Goal: Check status: Check status

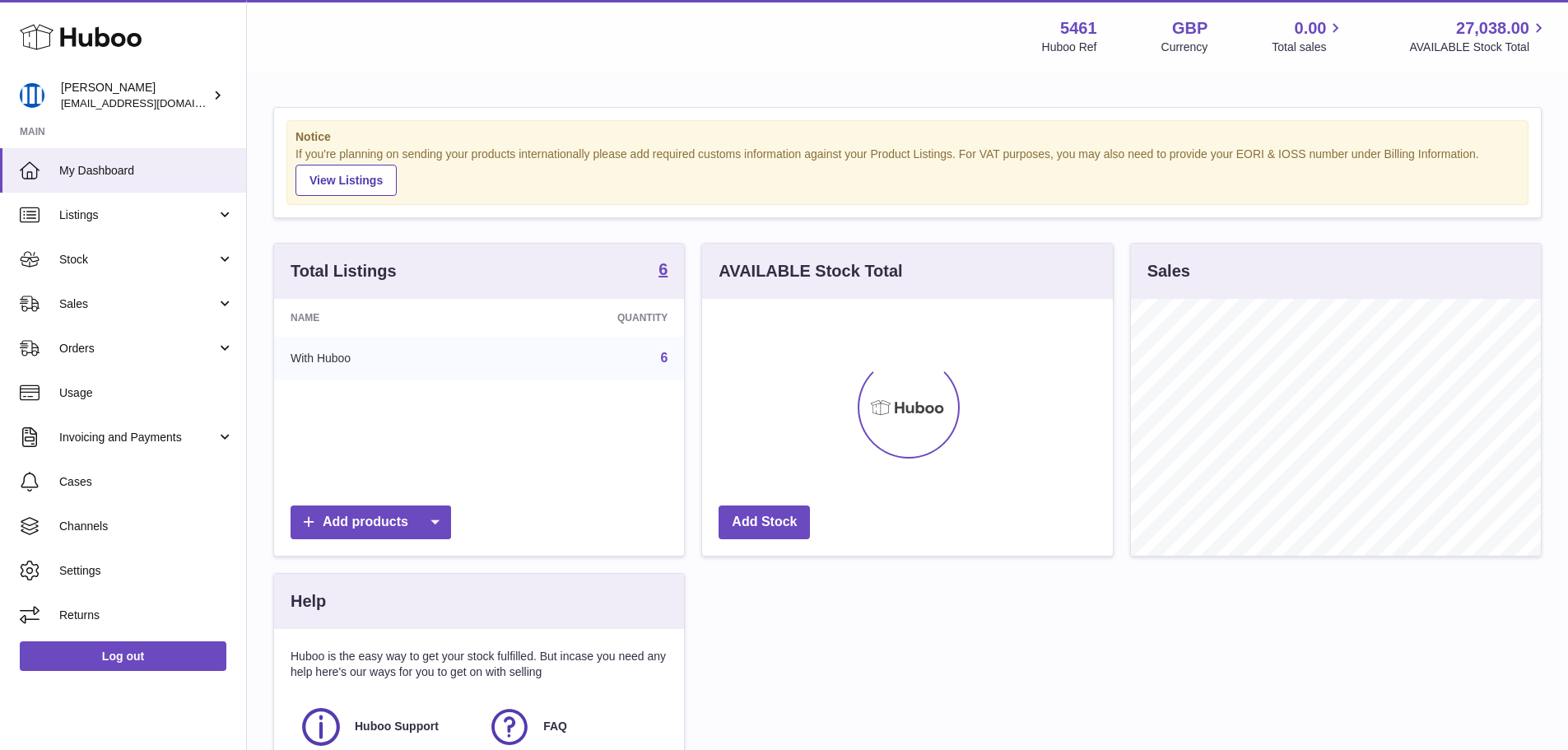
scroll to position [257, 410]
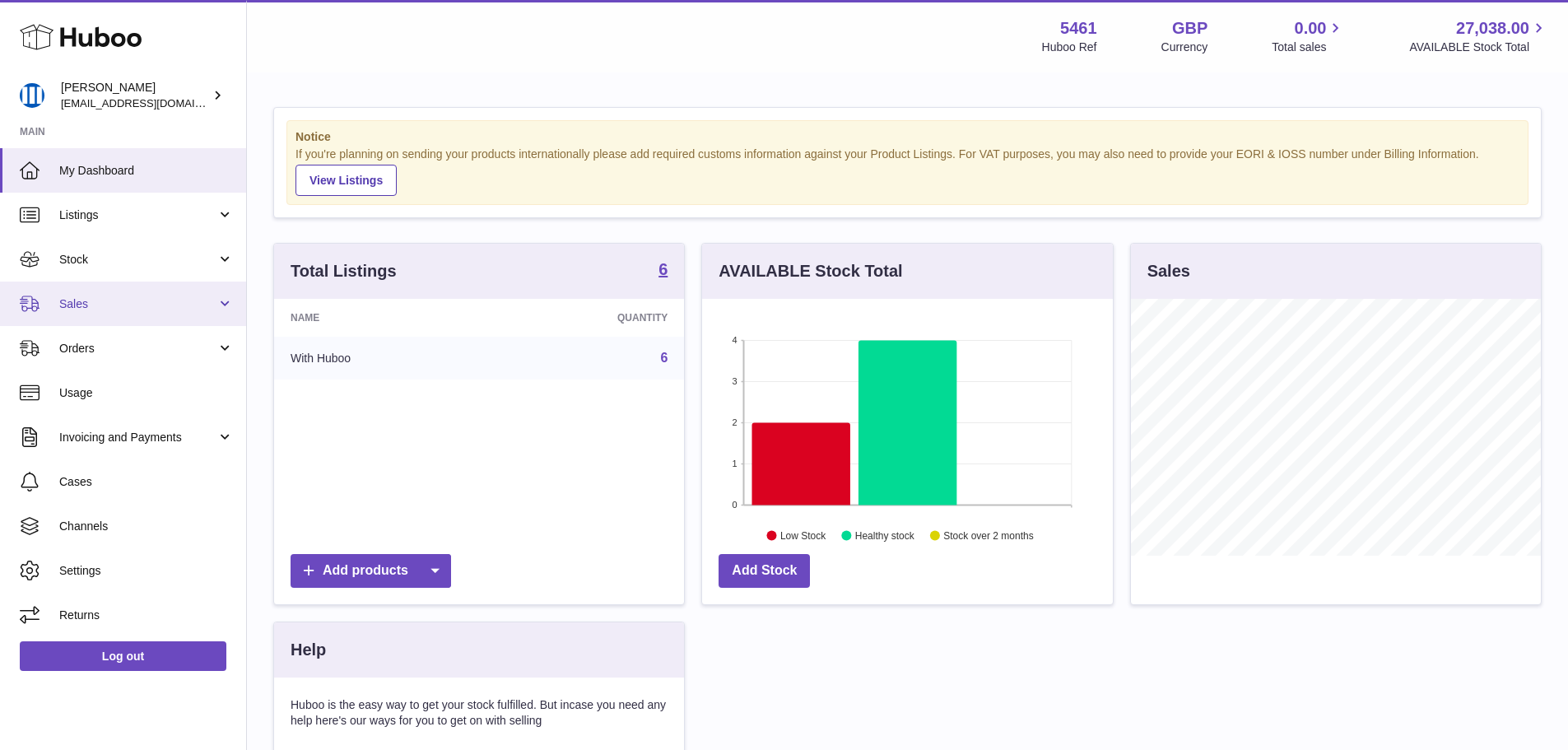
click at [94, 308] on span "Sales" at bounding box center [137, 304] width 157 height 16
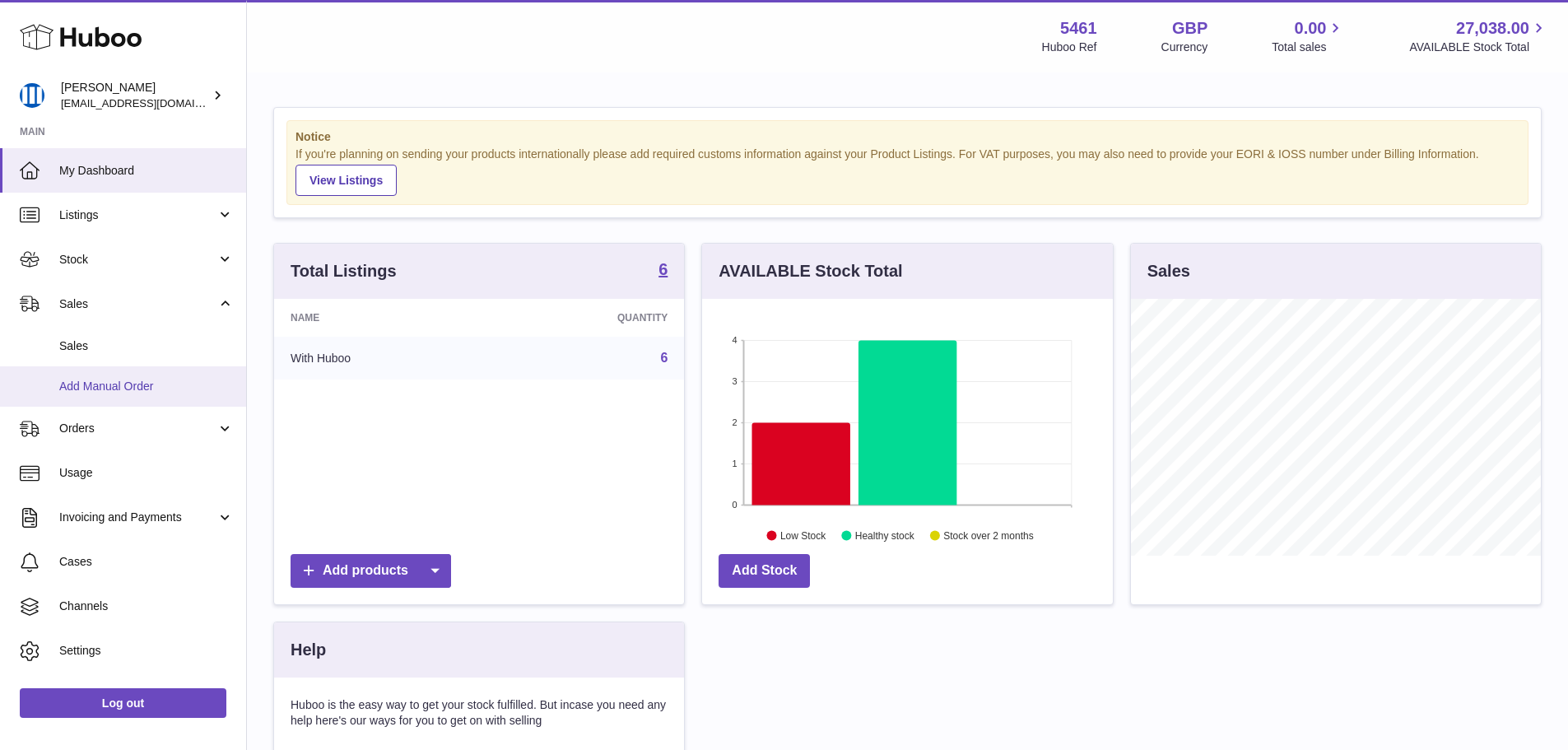
click at [138, 396] on link "Add Manual Order" at bounding box center [122, 387] width 246 height 41
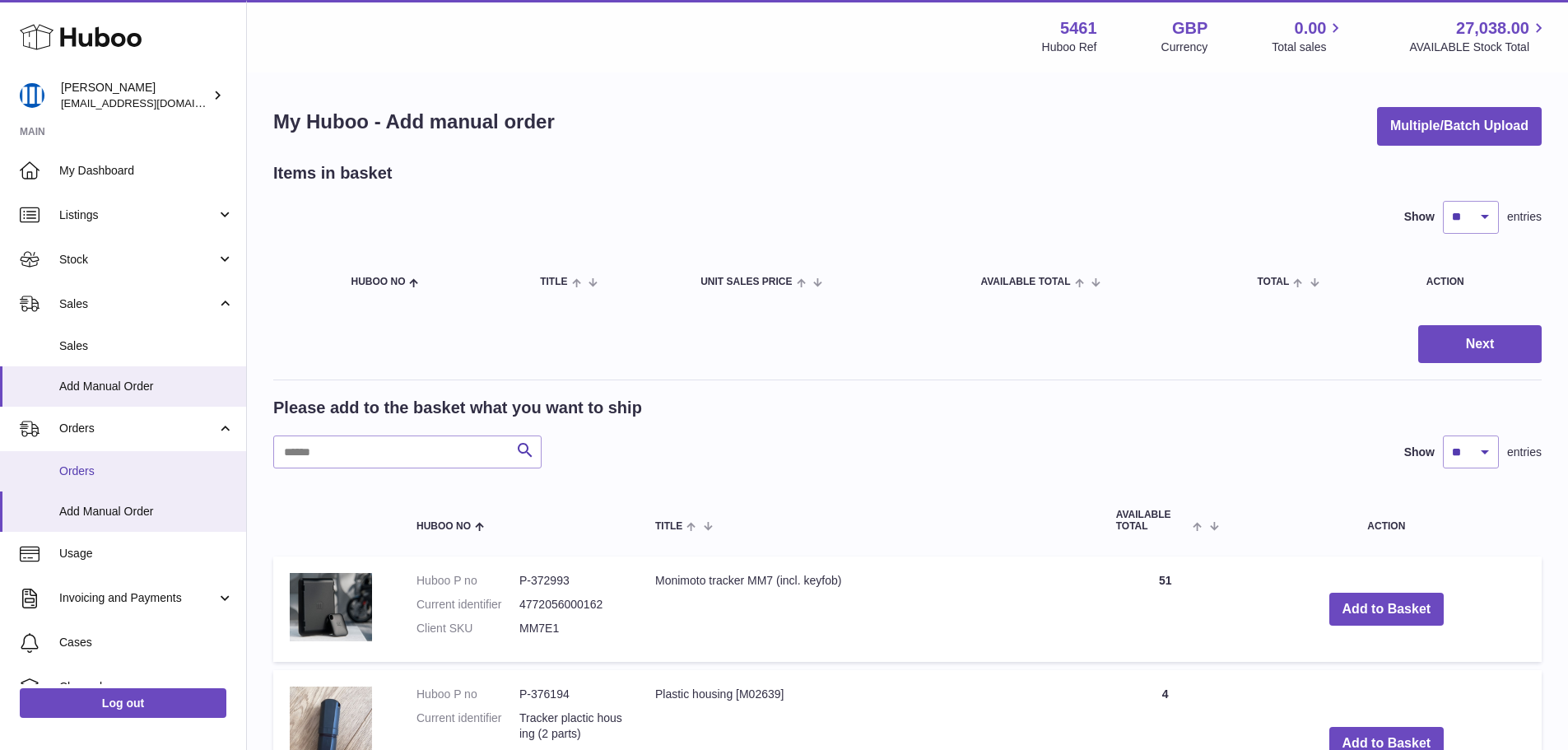
click at [104, 479] on link "Orders" at bounding box center [122, 472] width 246 height 41
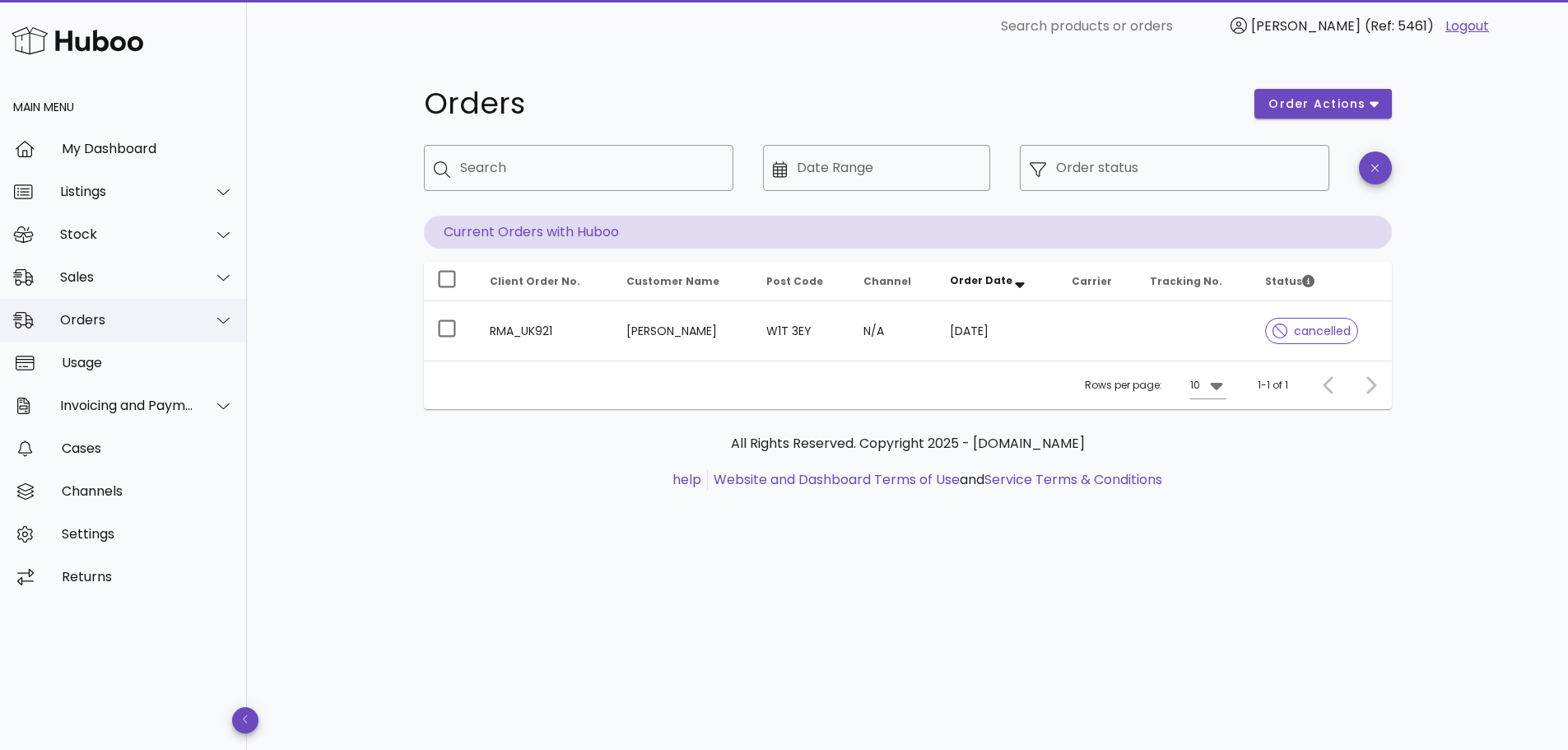
click at [126, 319] on div "Orders" at bounding box center [127, 320] width 134 height 16
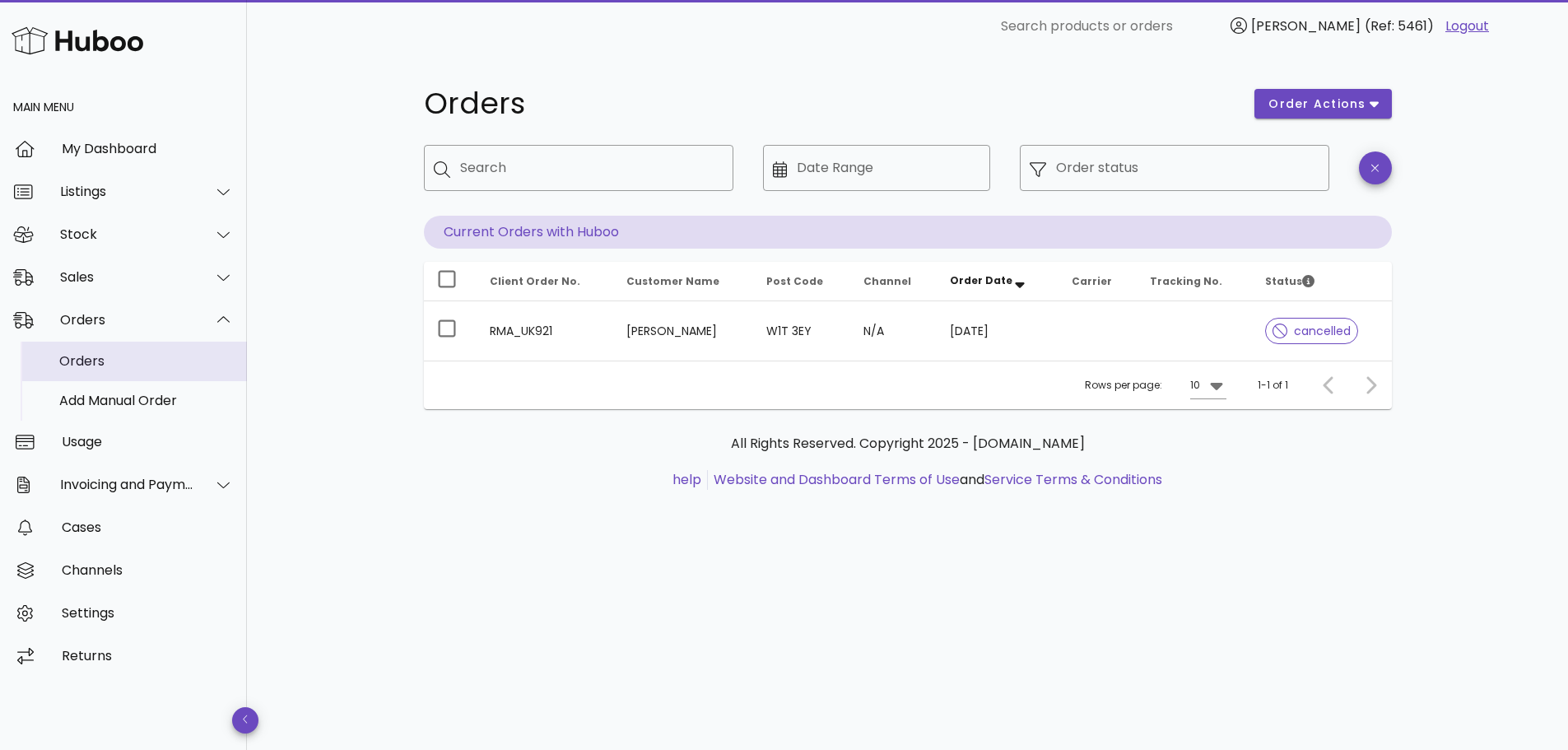
click at [119, 361] on div "Orders" at bounding box center [146, 361] width 174 height 16
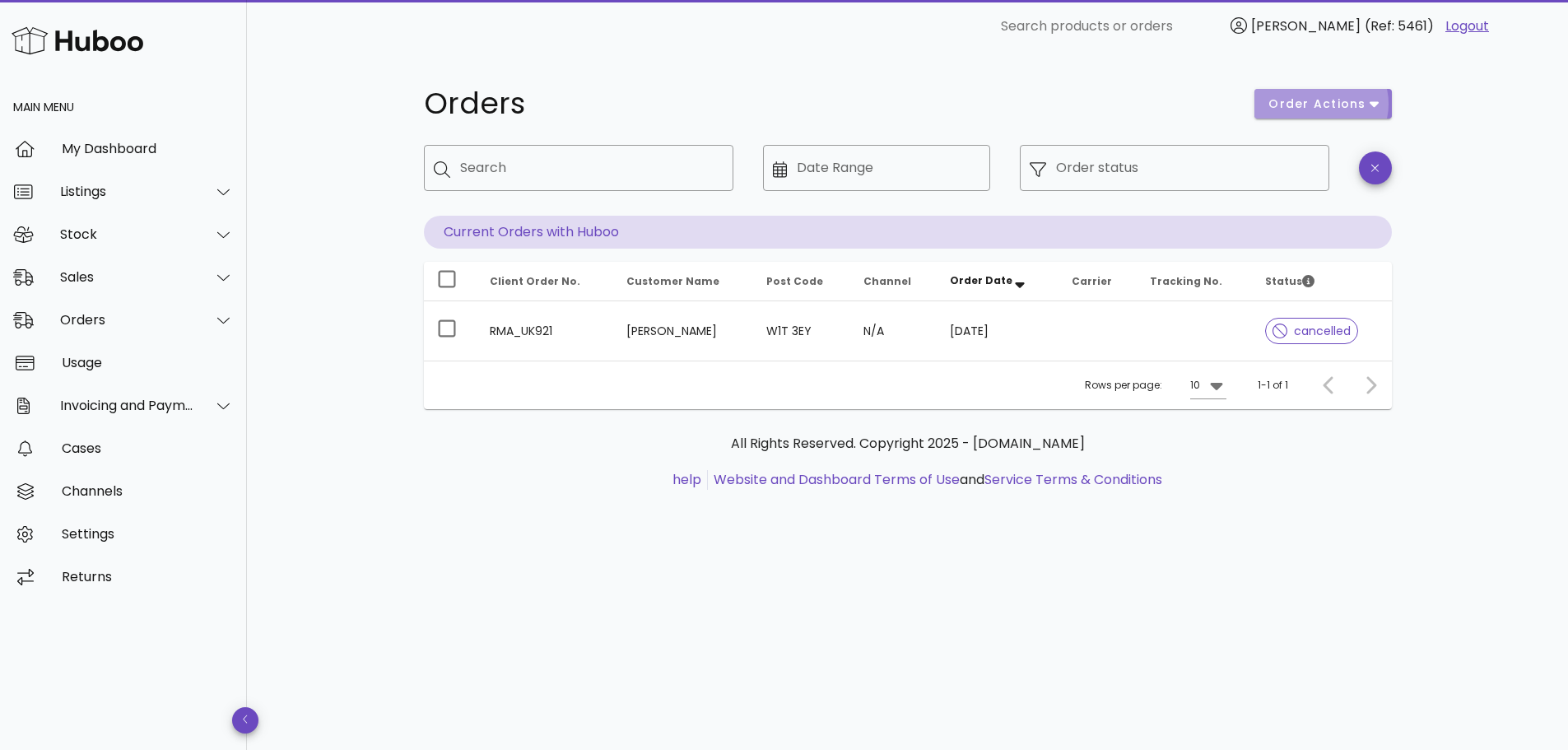
click at [1301, 92] on button "order actions" at bounding box center [1322, 104] width 137 height 30
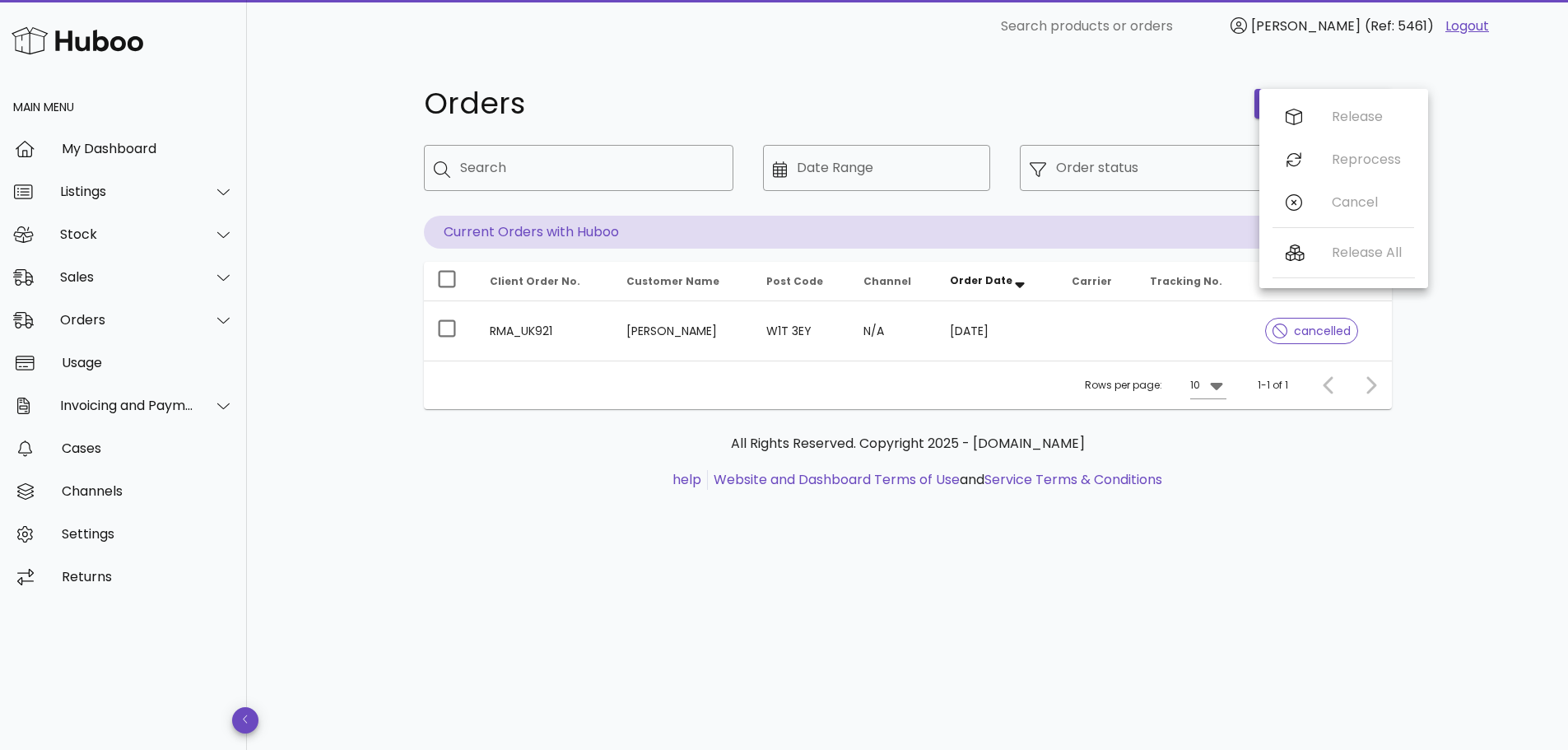
click at [1130, 87] on div "Orders" at bounding box center [830, 104] width 832 height 49
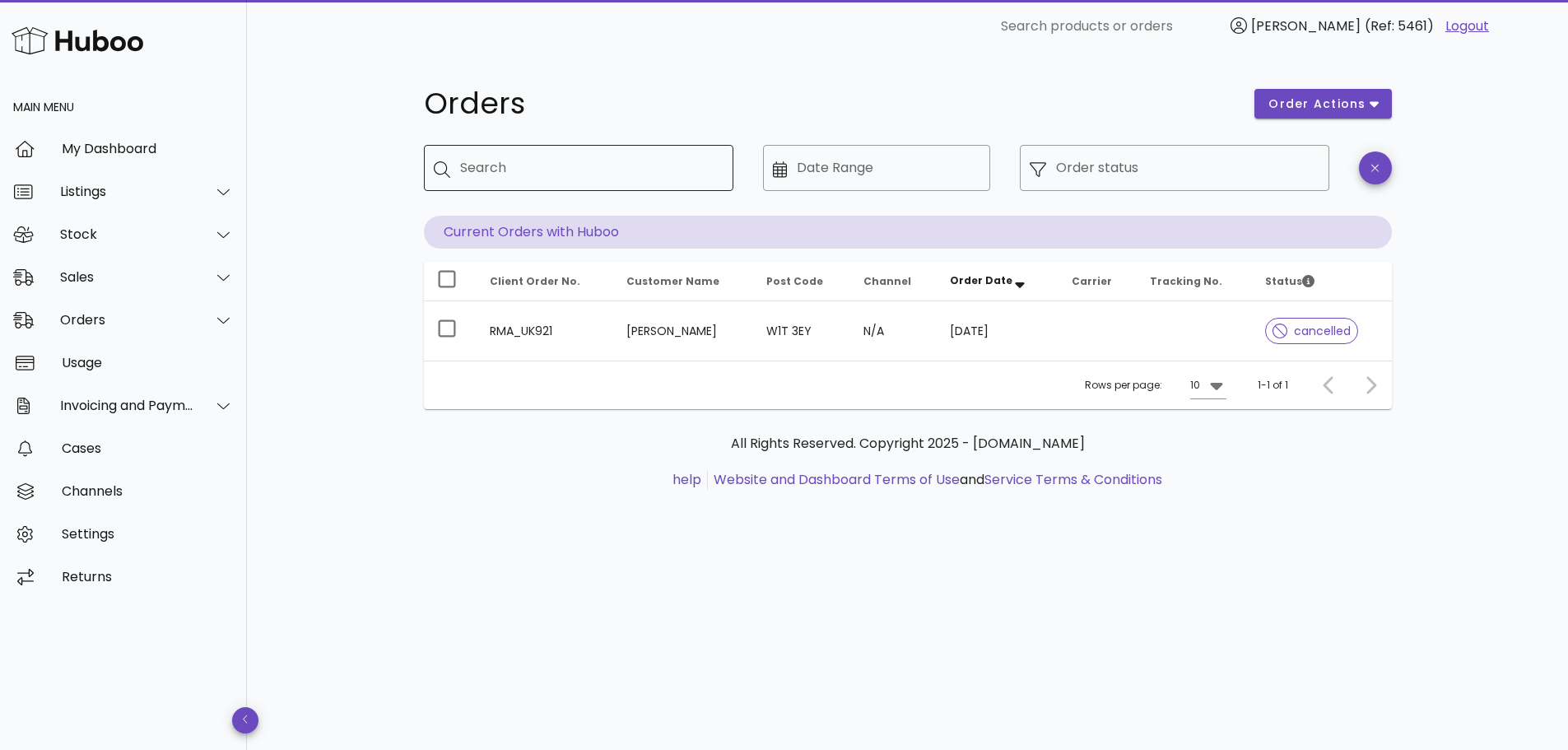
click at [570, 171] on input "Search" at bounding box center [589, 168] width 260 height 26
paste input "**********"
type input "**********"
paste input "*********"
click at [605, 170] on input "*********" at bounding box center [580, 168] width 240 height 26
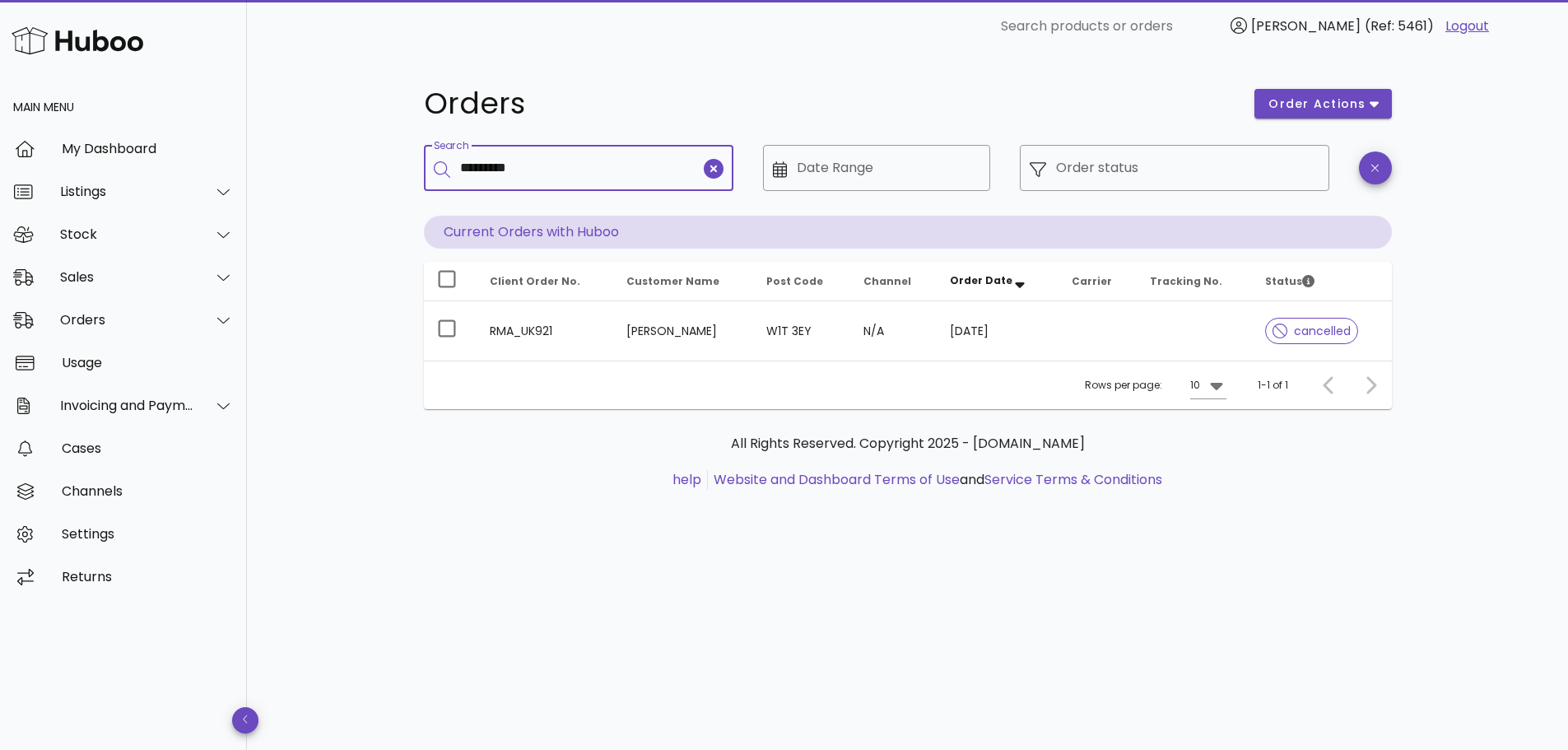
type input "*********"
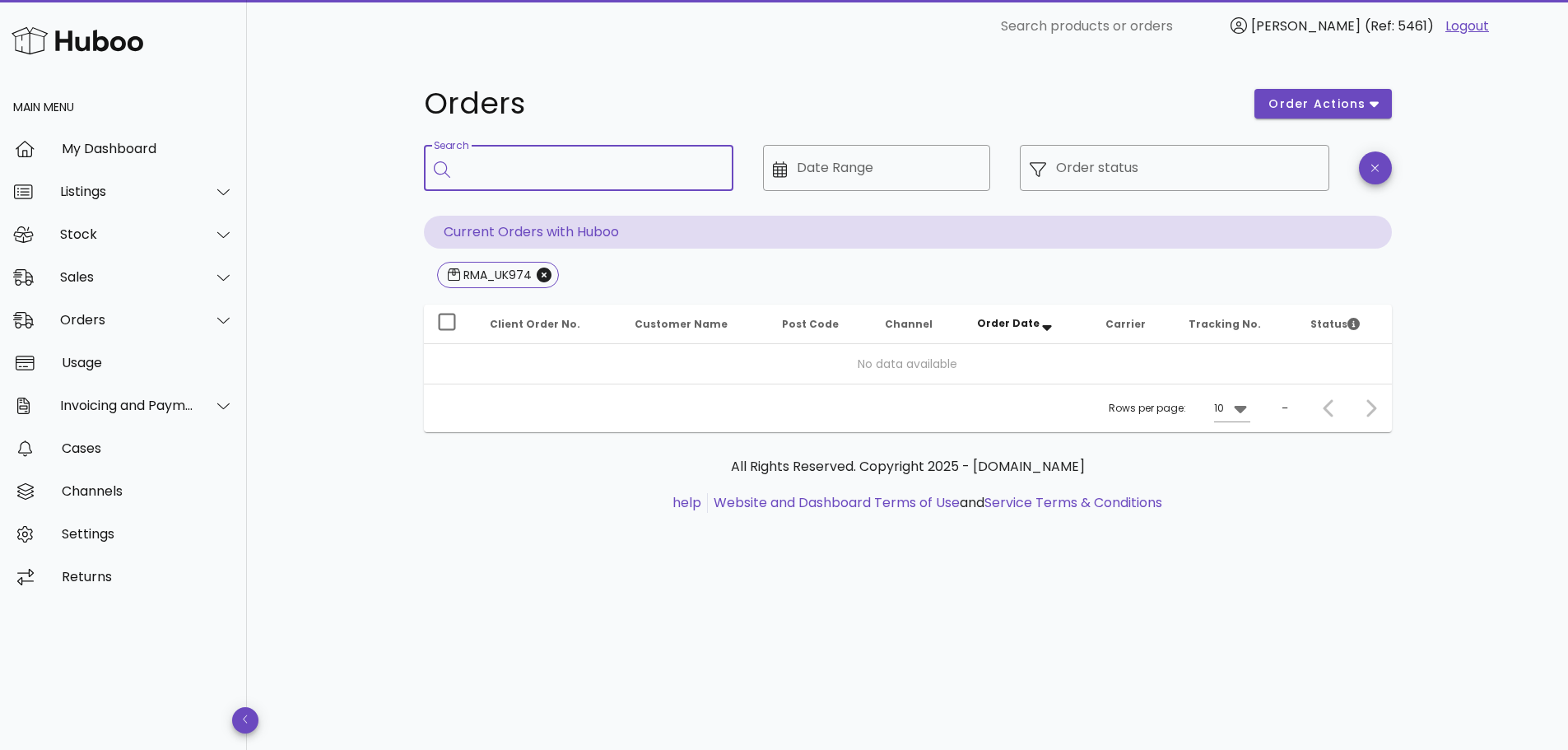
click at [996, 220] on div "​ Date Range" at bounding box center [876, 180] width 247 height 91
click at [1313, 106] on span "order actions" at bounding box center [1317, 104] width 99 height 18
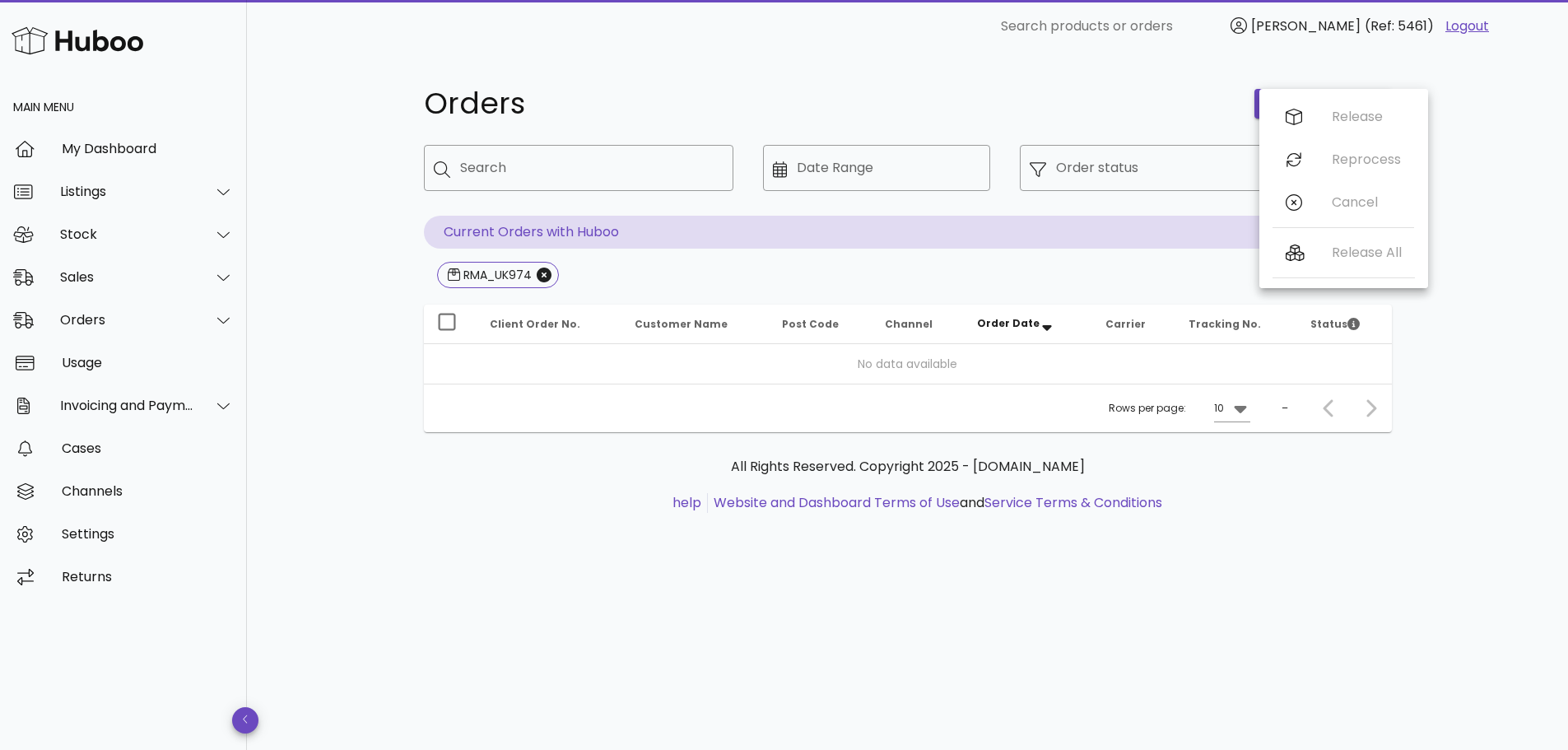
click at [1010, 99] on h1 "Orders" at bounding box center [829, 104] width 811 height 30
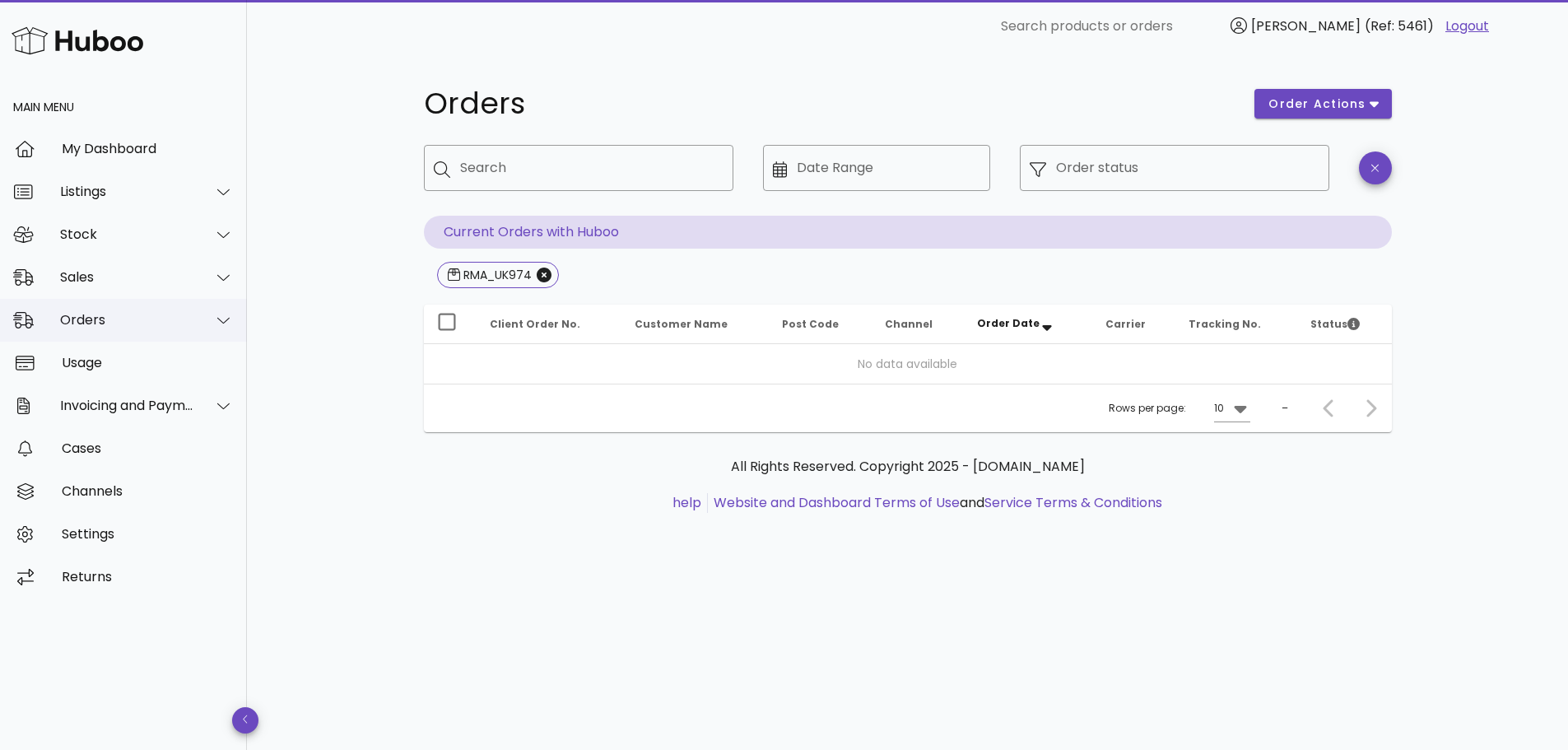
click at [170, 318] on div "Orders" at bounding box center [127, 320] width 134 height 16
click at [165, 288] on div "Sales" at bounding box center [123, 278] width 247 height 43
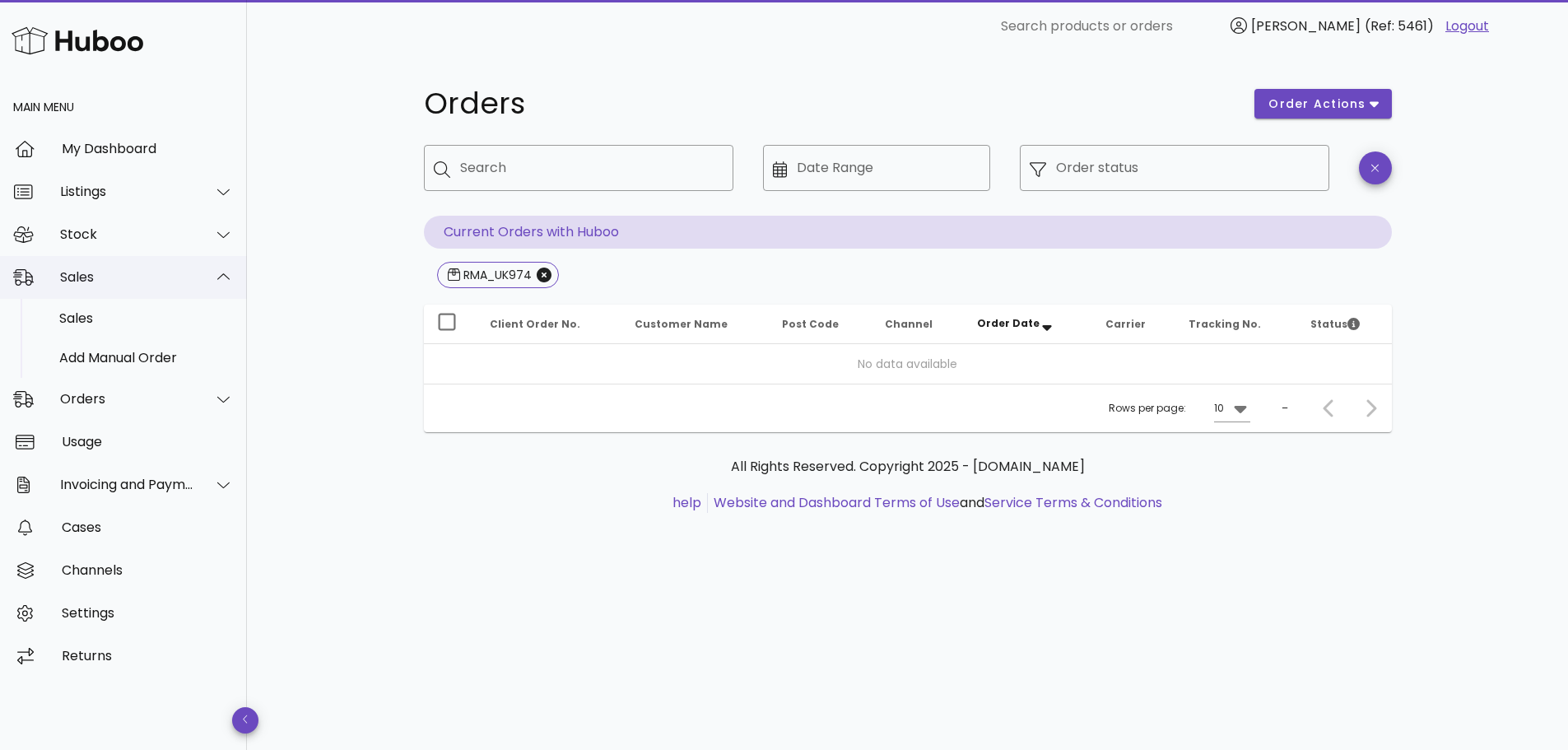
click at [140, 274] on div "Sales" at bounding box center [127, 278] width 134 height 16
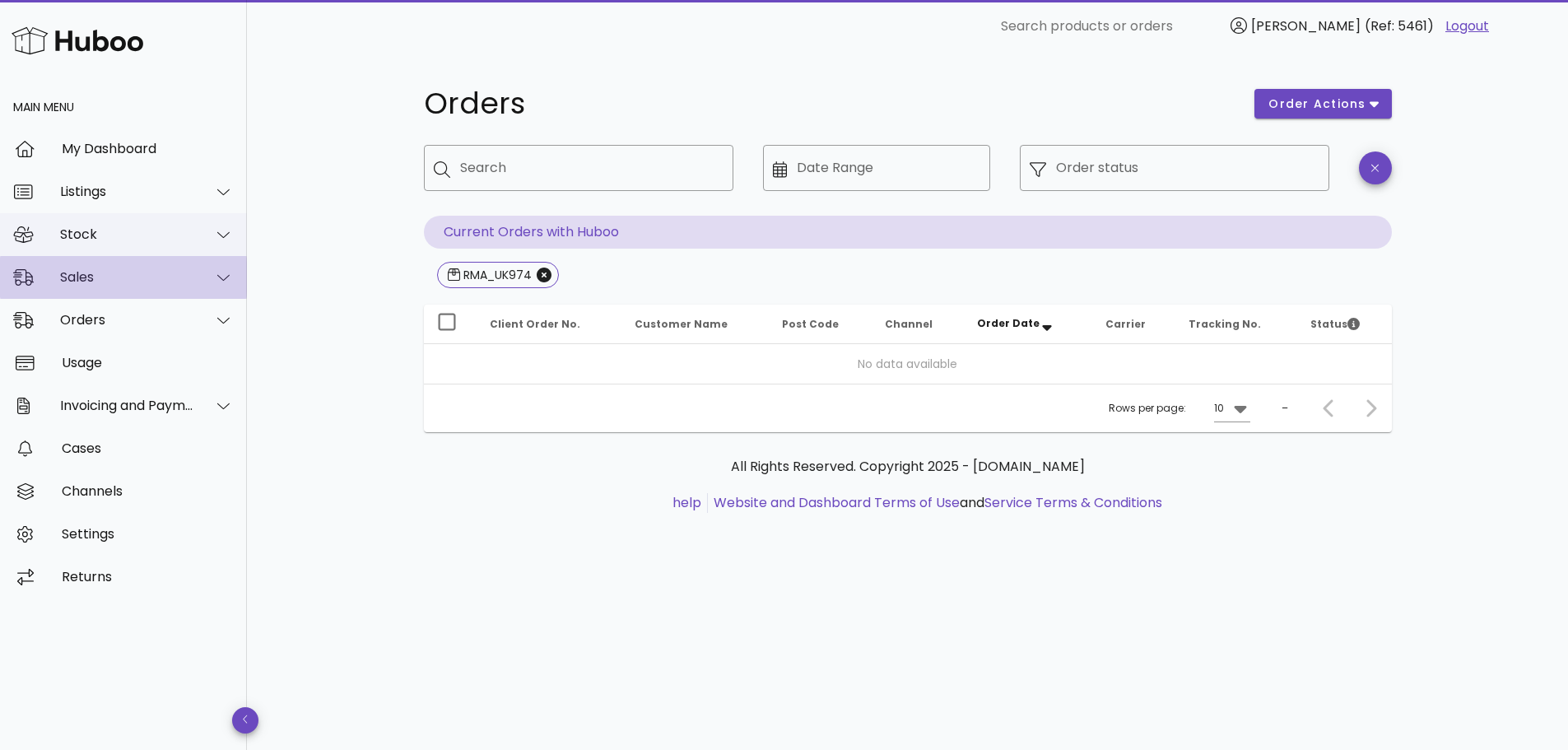
click at [141, 232] on div "Stock" at bounding box center [127, 234] width 134 height 16
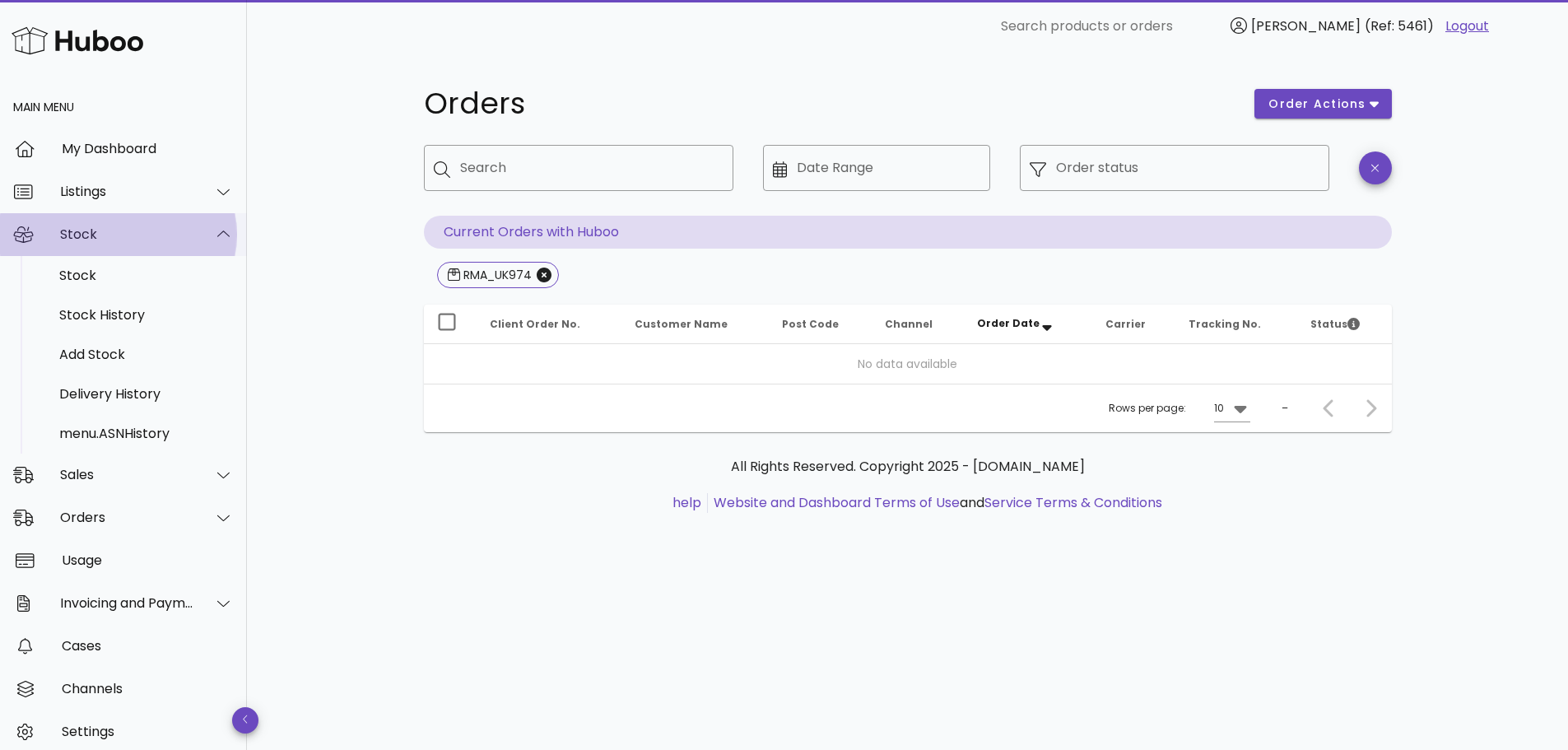
click at [131, 225] on div "Stock" at bounding box center [123, 234] width 247 height 43
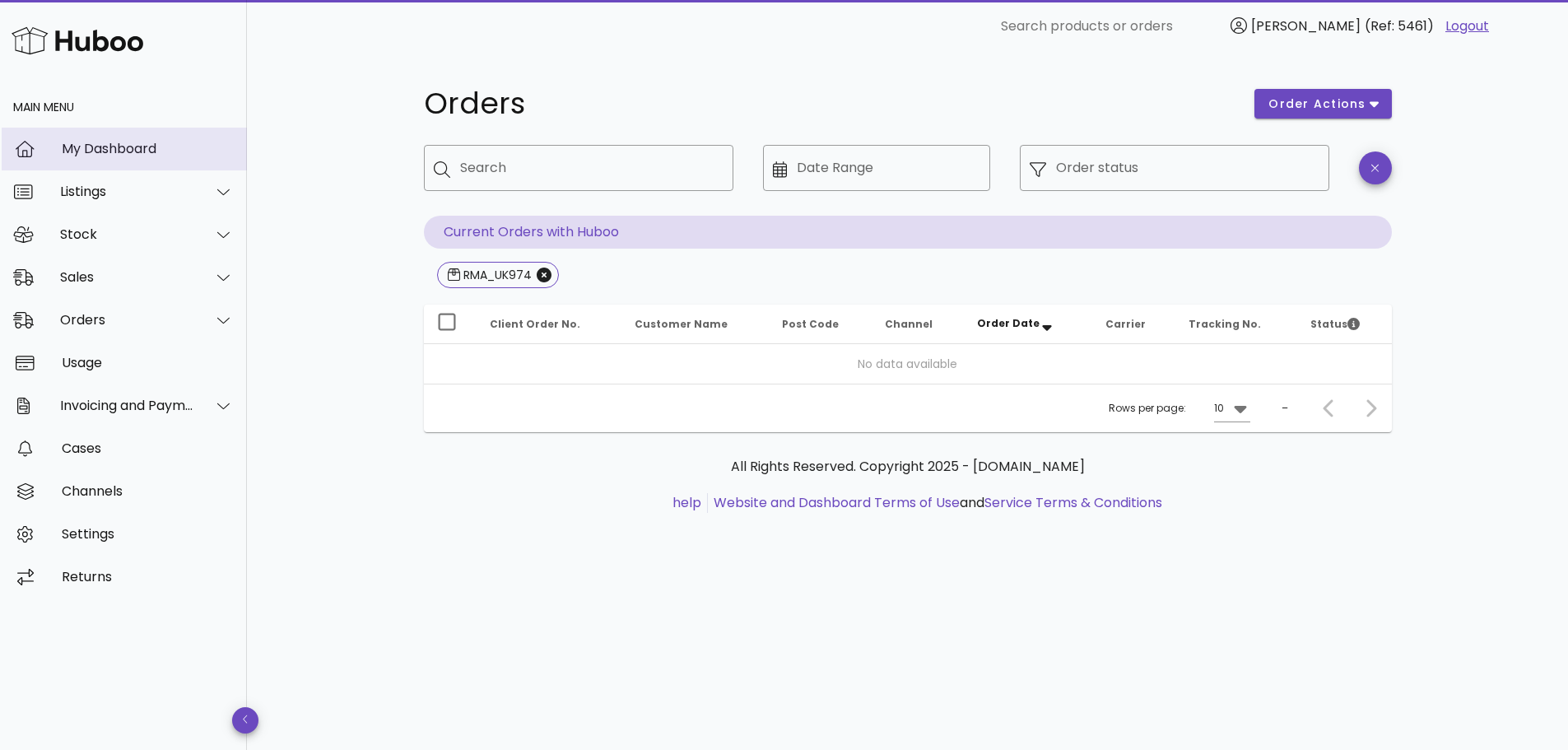
click at [137, 148] on div "My Dashboard" at bounding box center [147, 149] width 172 height 16
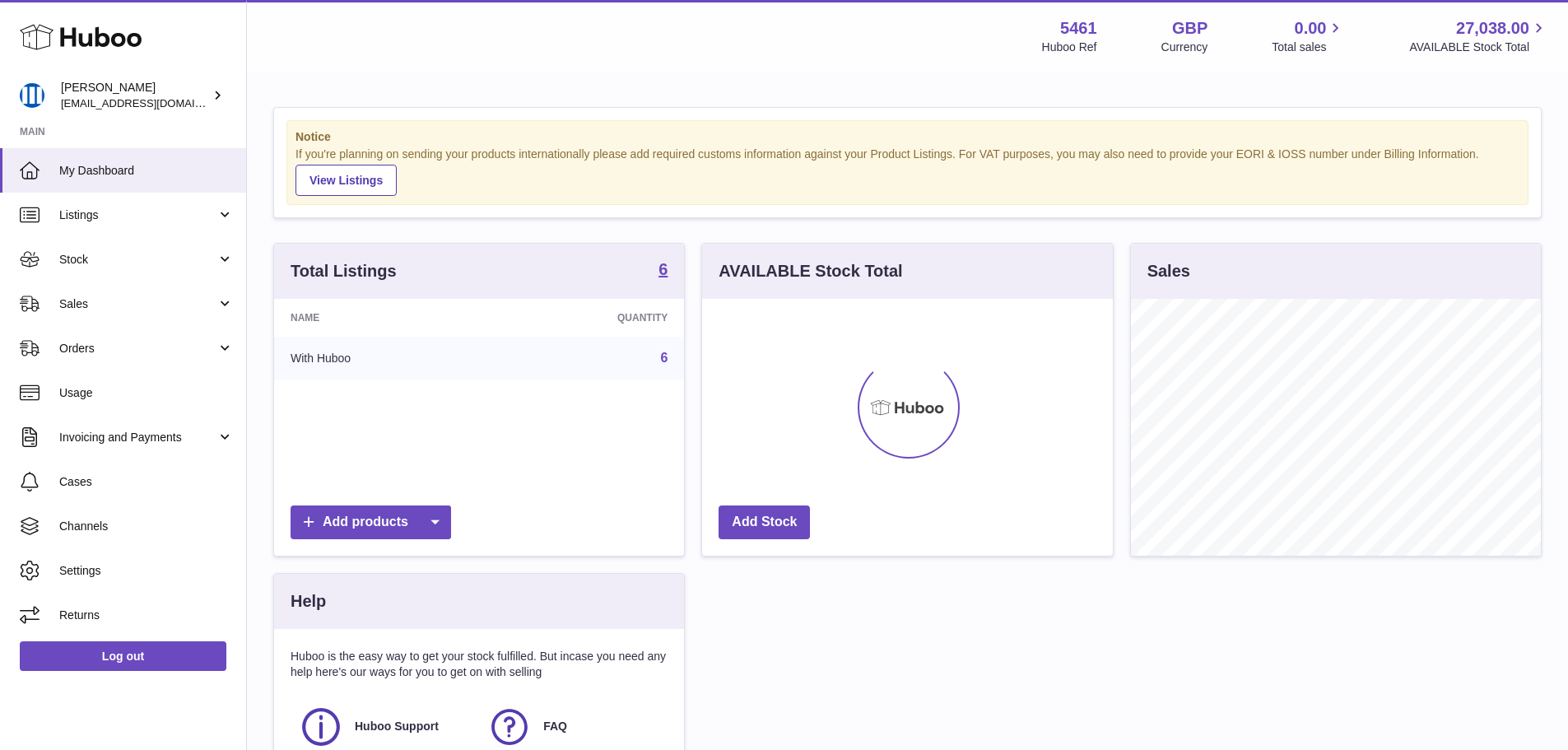
scroll to position [257, 410]
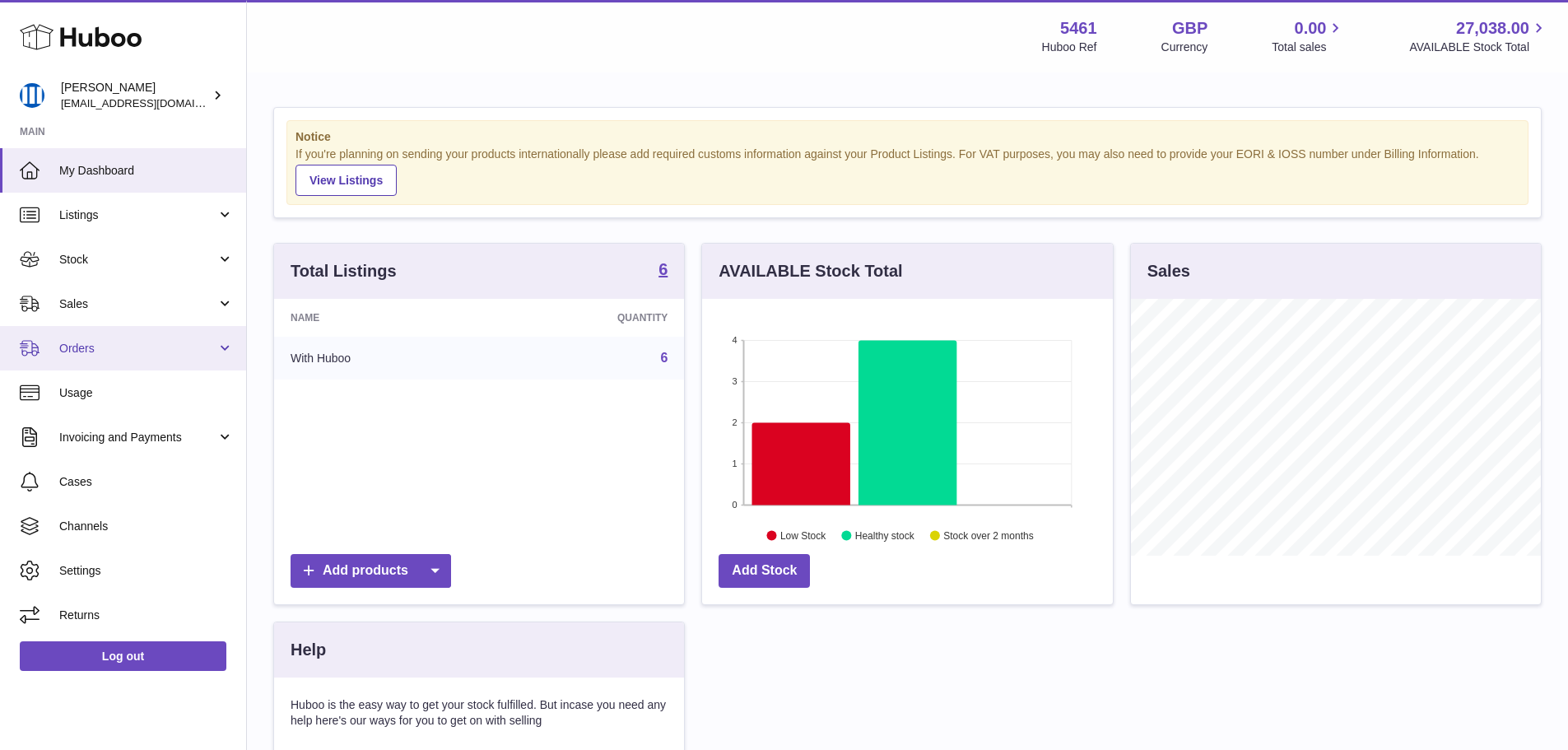
click at [115, 347] on span "Orders" at bounding box center [137, 349] width 157 height 16
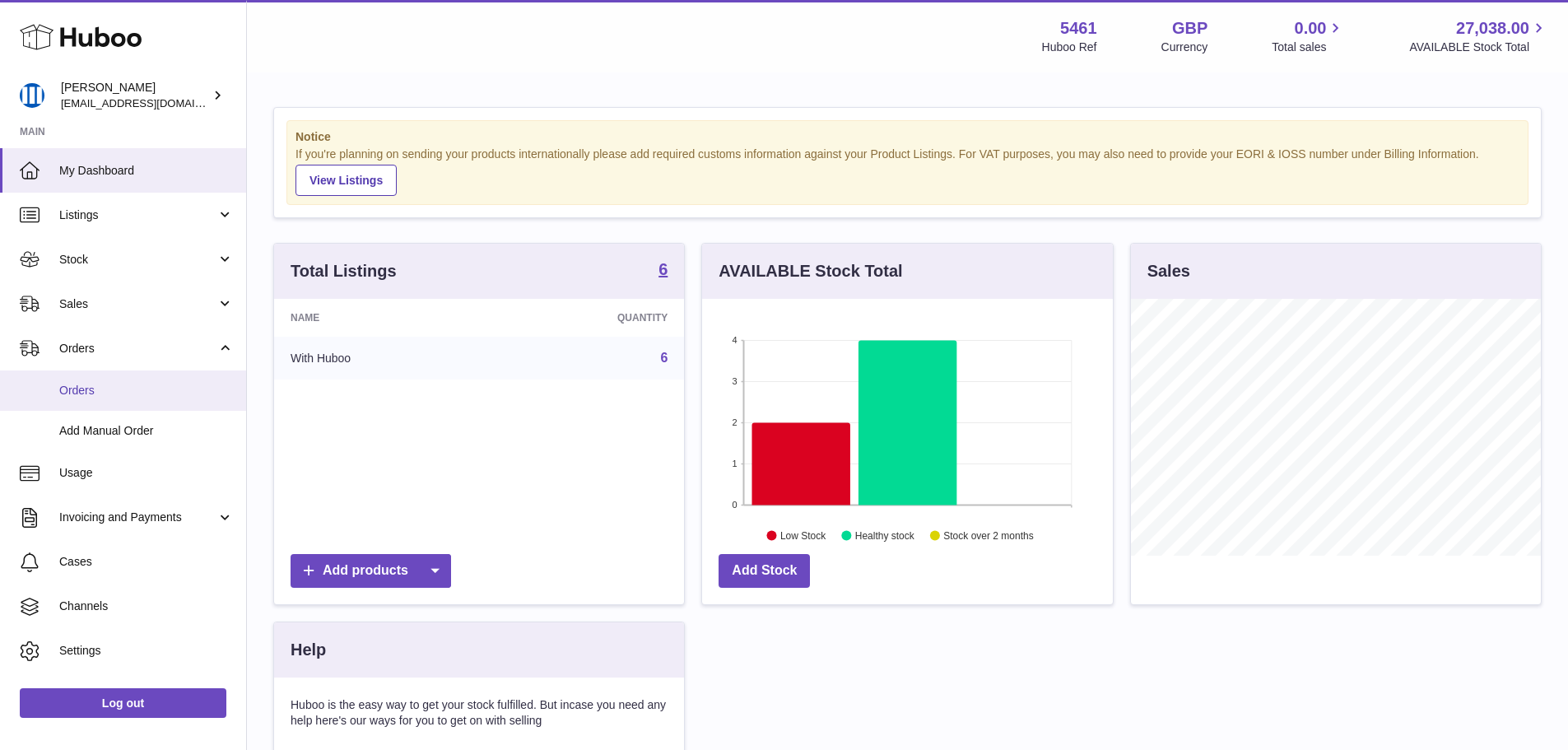
click at [127, 389] on span "Orders" at bounding box center [146, 390] width 174 height 16
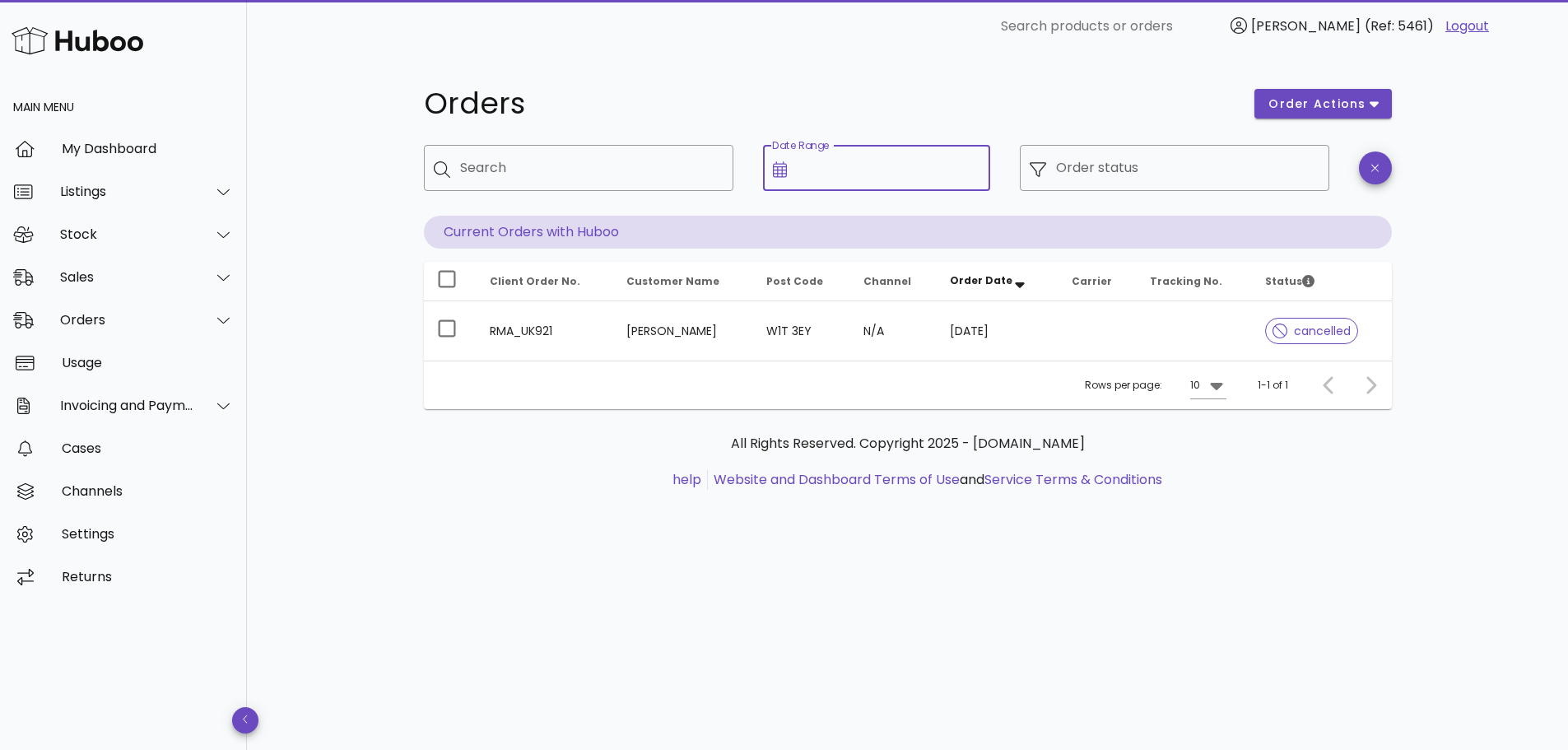
click at [921, 171] on input "Date Range" at bounding box center [888, 168] width 183 height 26
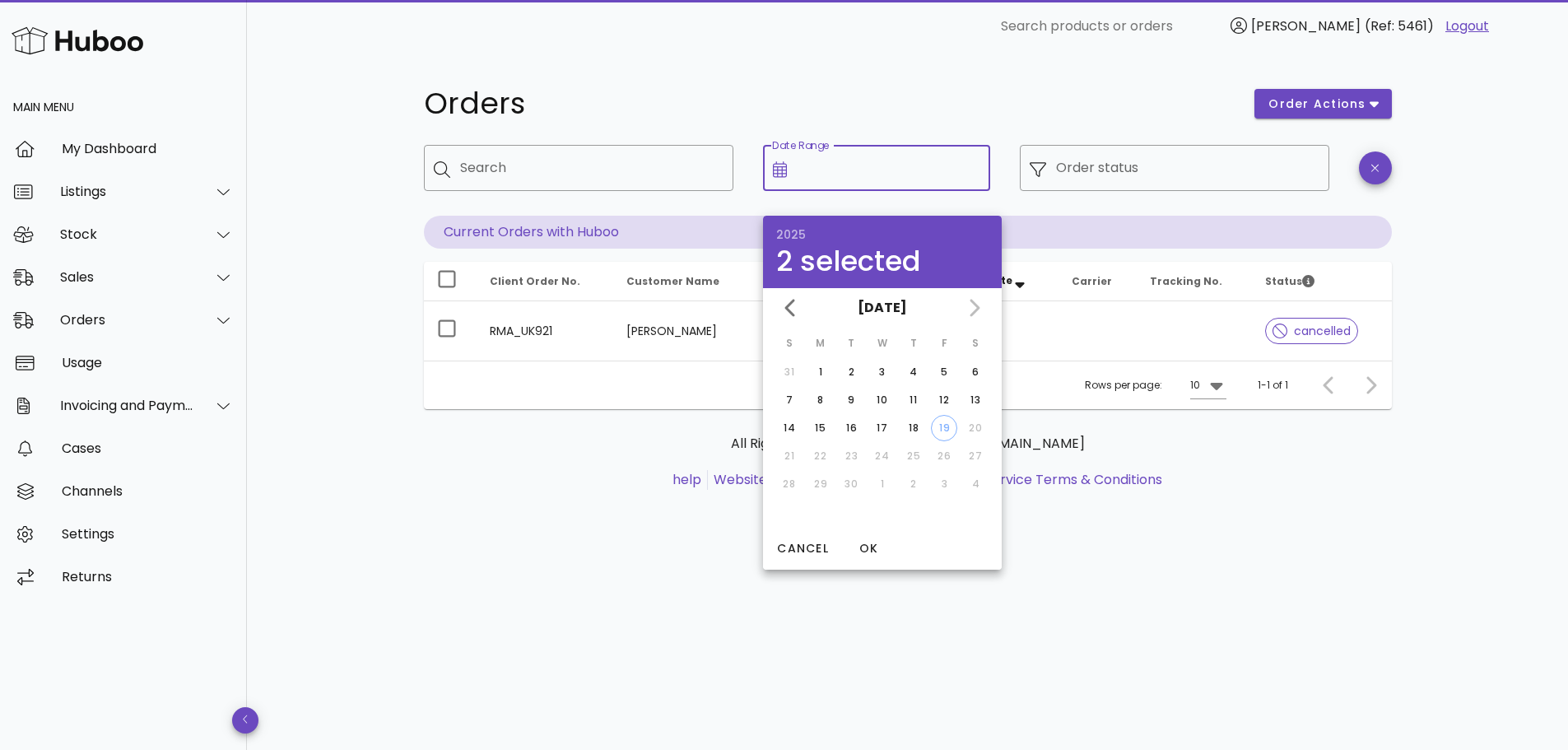
click at [871, 48] on div "​ Search products or orders [PERSON_NAME] (Ref: 5461) Logout" at bounding box center [907, 26] width 1295 height 53
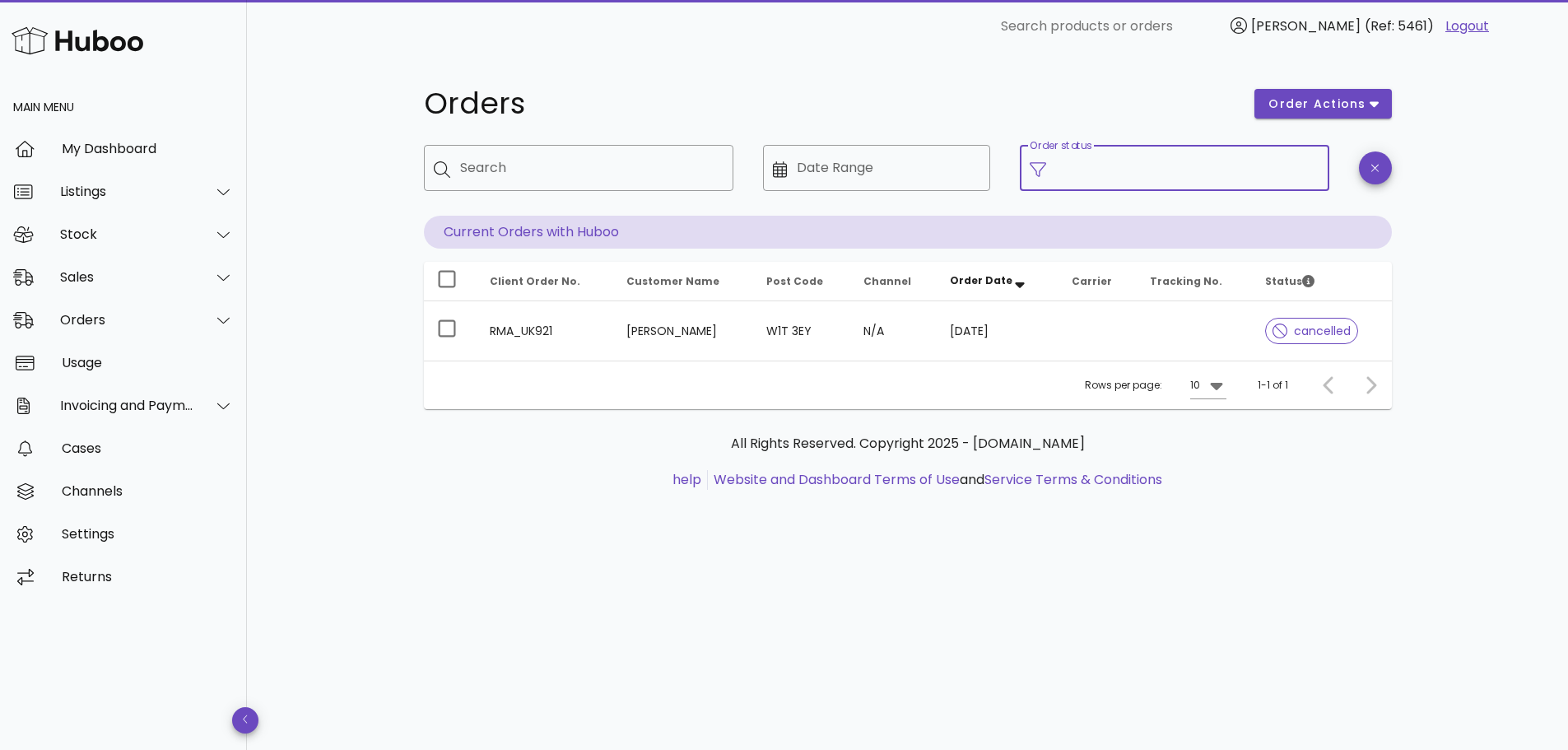
click at [1135, 155] on input "Order status" at bounding box center [1187, 168] width 263 height 26
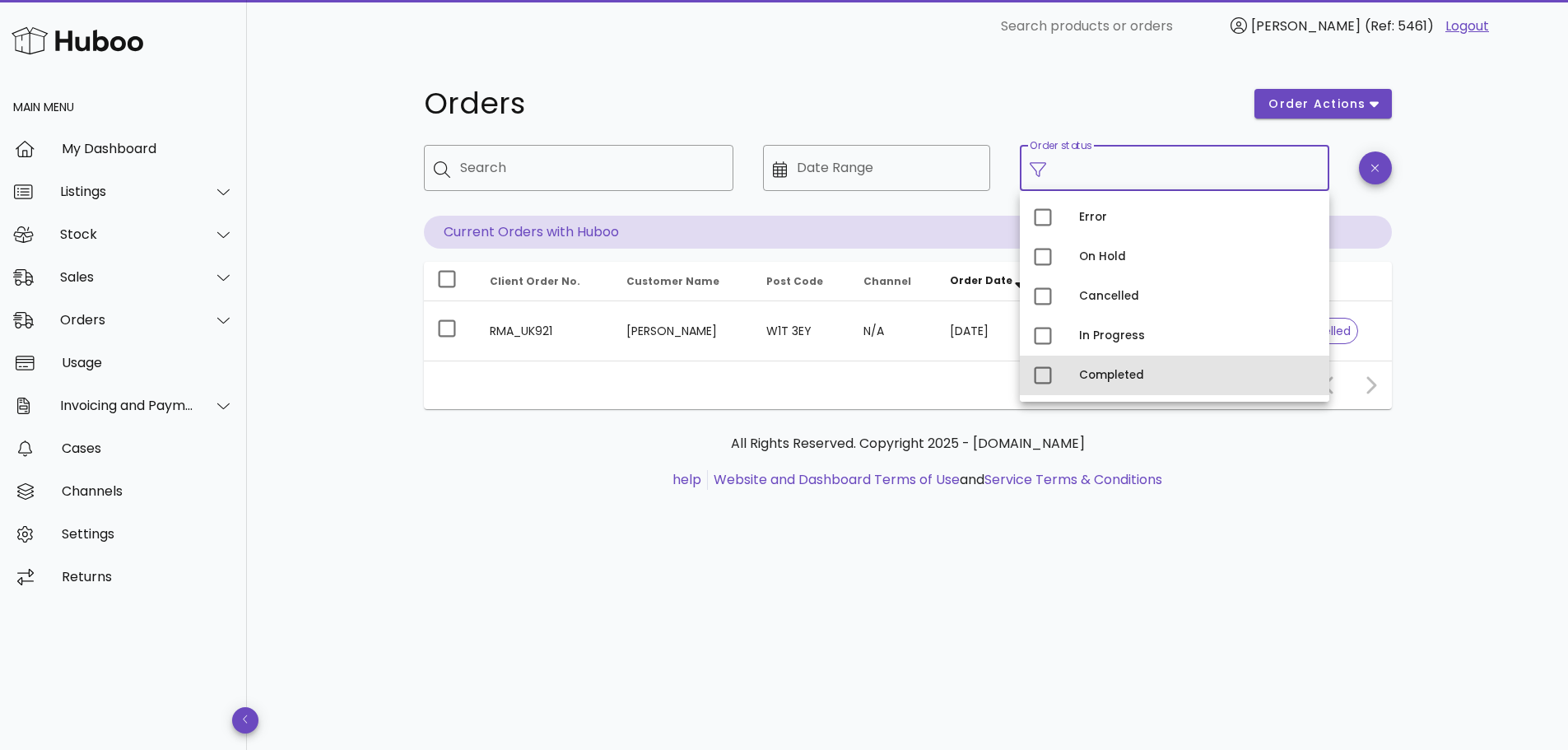
click at [1084, 382] on div "Completed" at bounding box center [1197, 375] width 237 height 13
type input "**********"
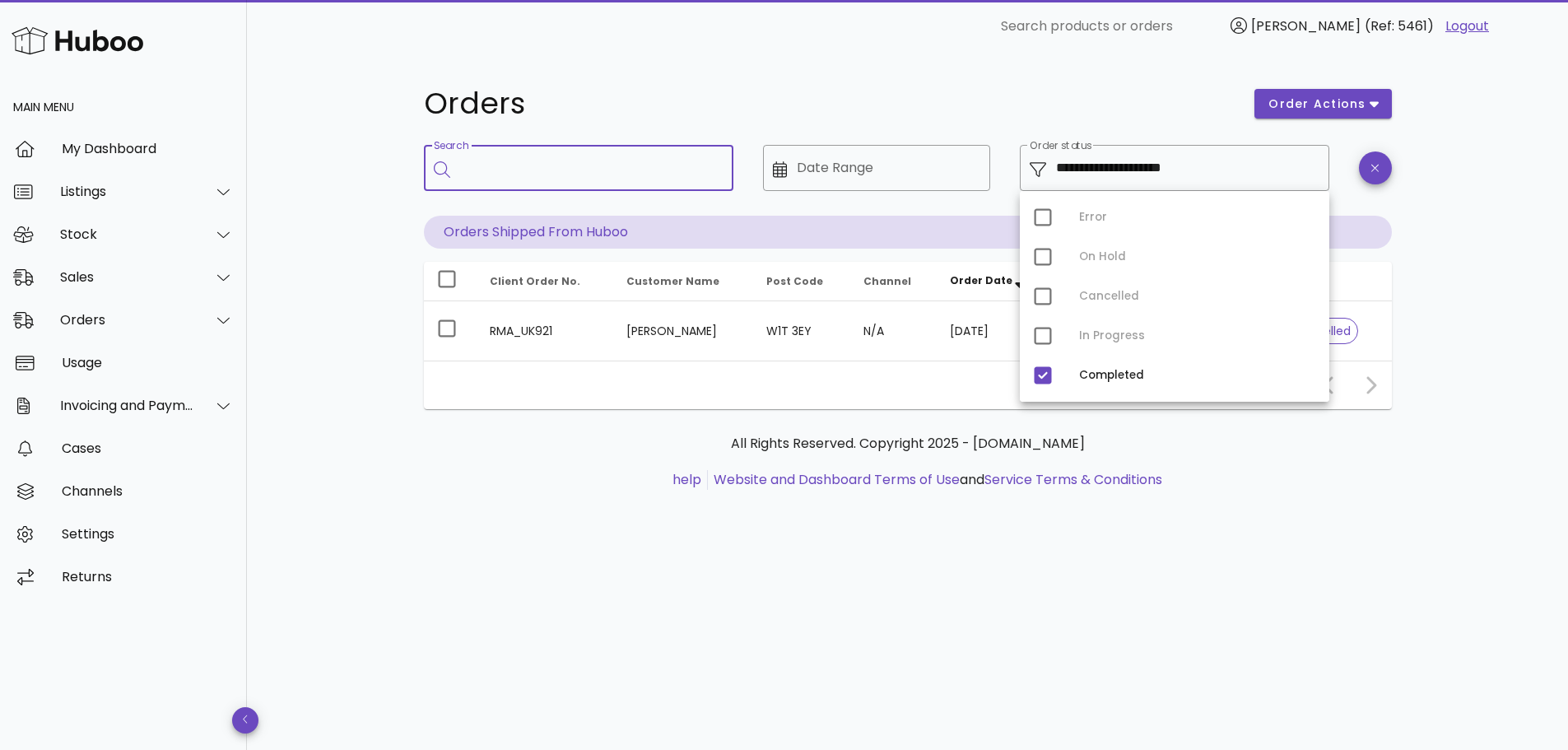
click at [551, 160] on input "Search" at bounding box center [589, 168] width 260 height 26
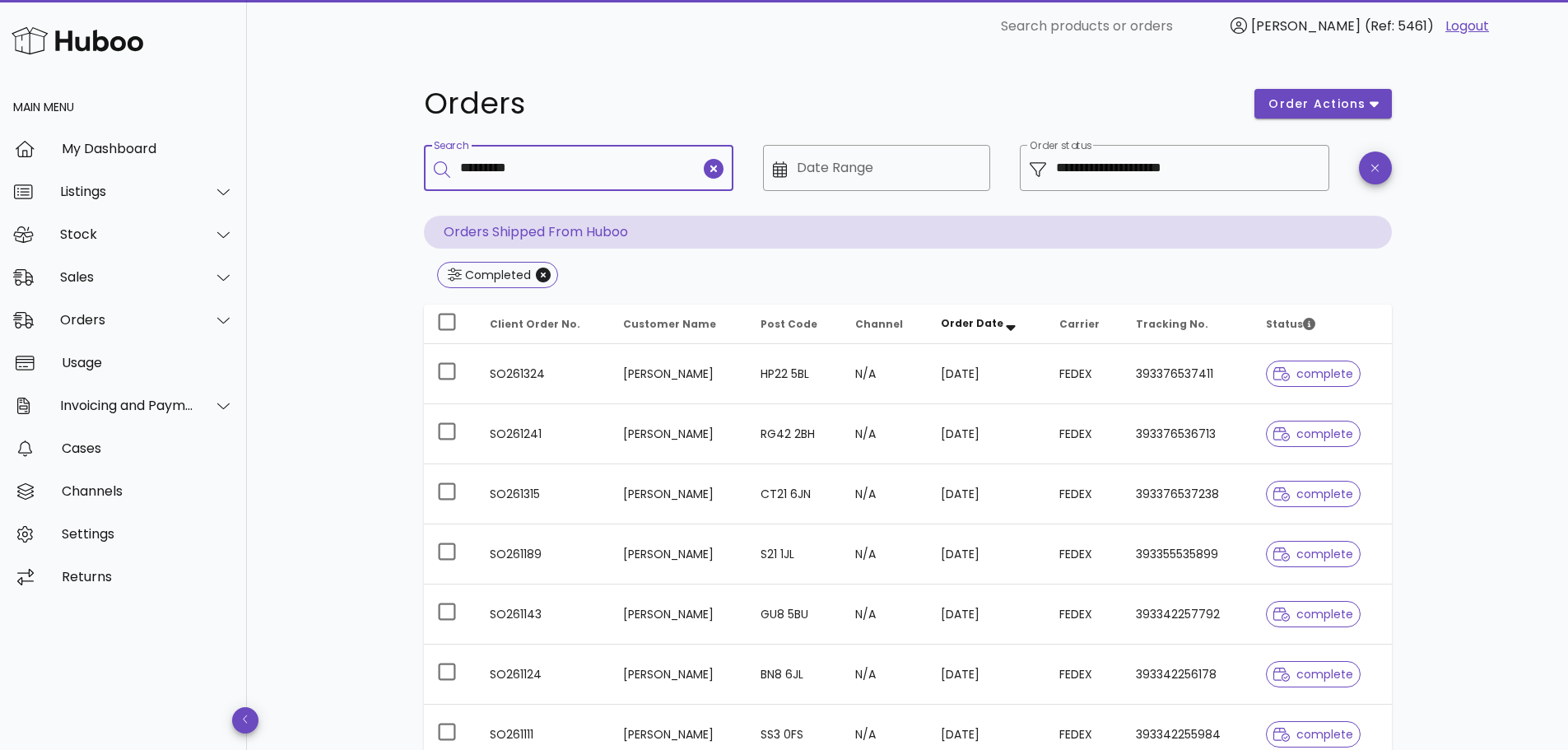
type input "*********"
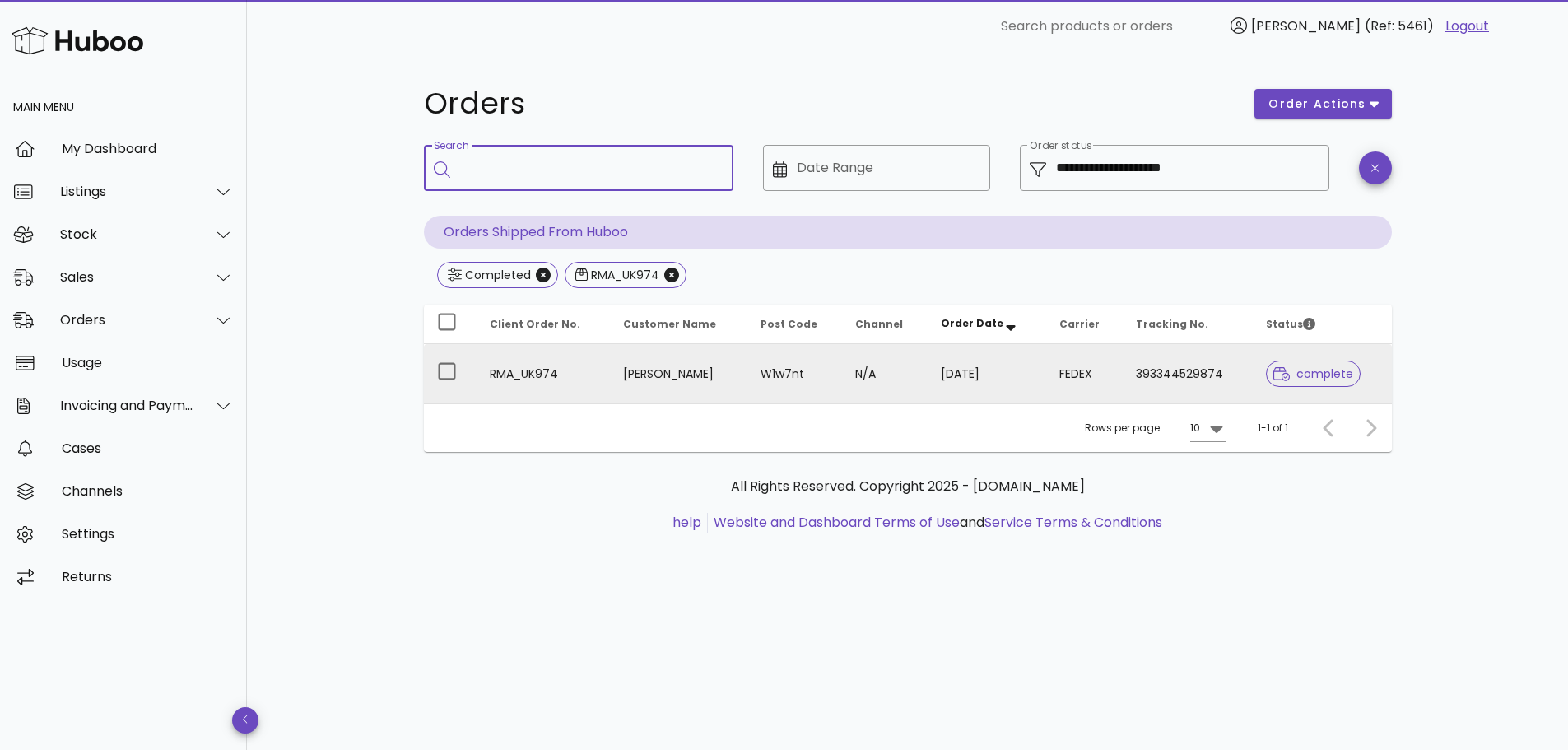
click at [613, 357] on td "[PERSON_NAME]" at bounding box center [677, 374] width 137 height 59
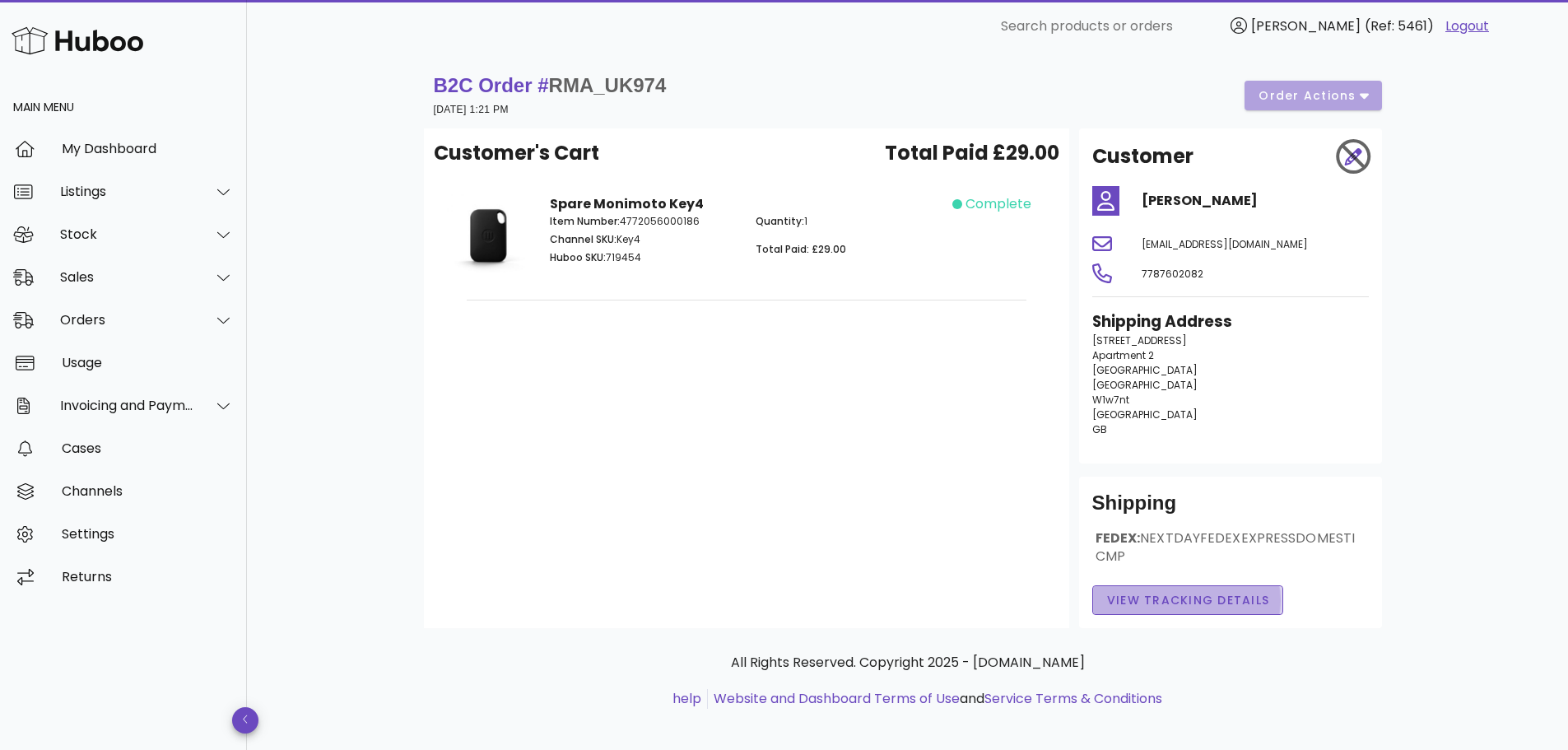
click at [1177, 607] on span "View Tracking details" at bounding box center [1188, 601] width 164 height 18
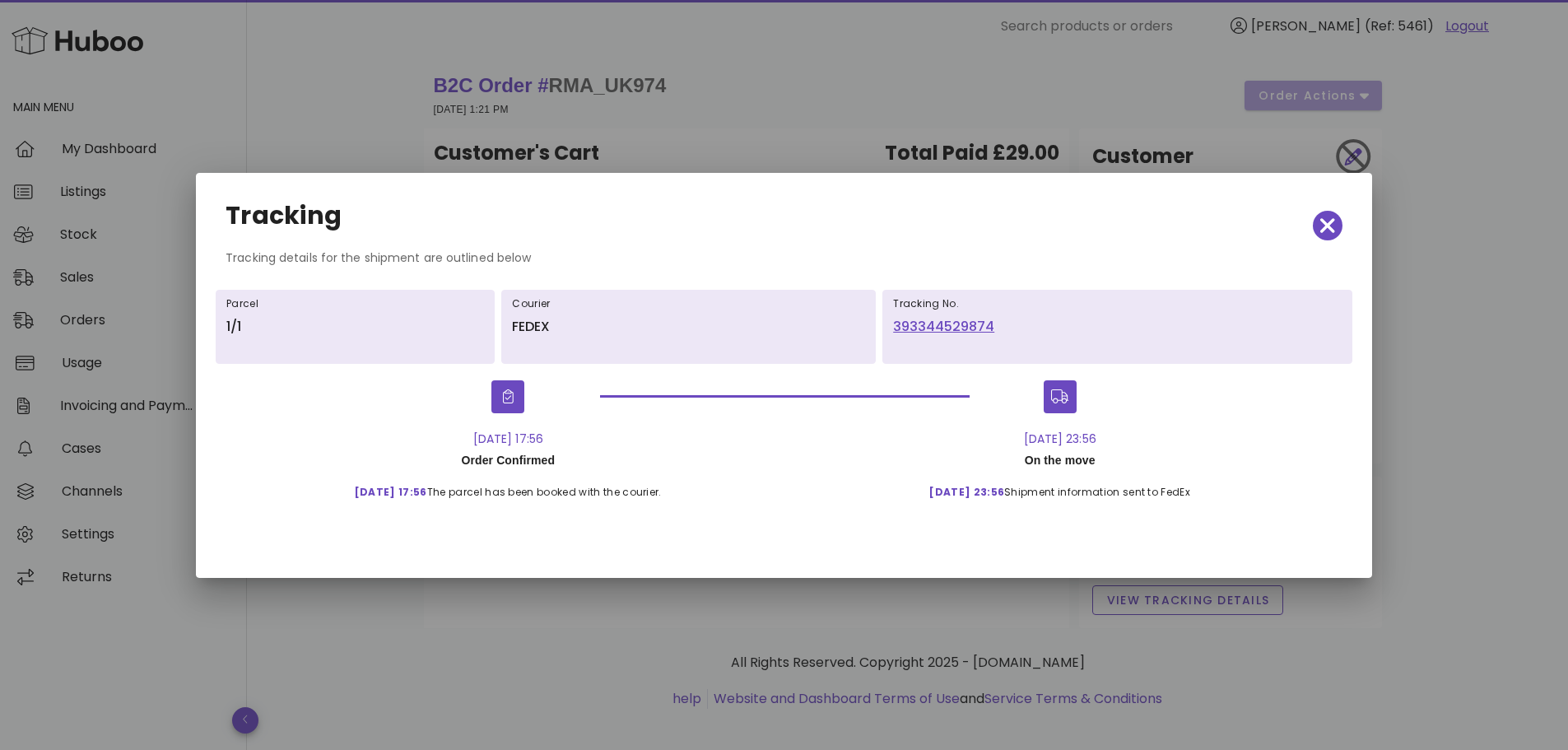
click at [936, 322] on link "393344529874" at bounding box center [1117, 327] width 448 height 19
